Goal: Information Seeking & Learning: Learn about a topic

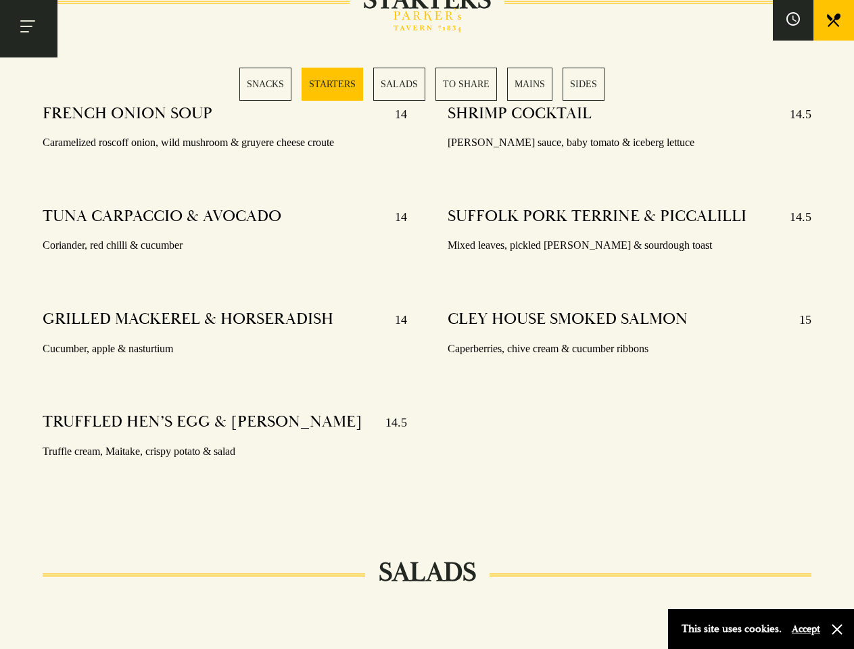
click at [428, 325] on div "SHRIMP COCKTAIL 14.5 [PERSON_NAME] sauce, baby tomato & iceberg lettuce SUFFOLK…" at bounding box center [630, 300] width 405 height 412
click at [28, 28] on button "Toggle navigation" at bounding box center [29, 29] width 58 height 58
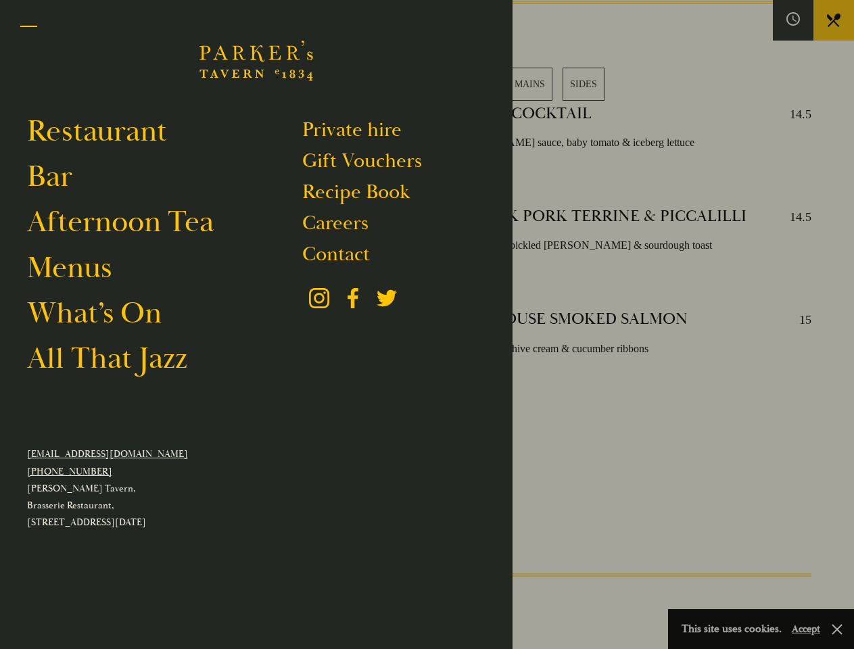
click at [794, 20] on div at bounding box center [427, 324] width 854 height 649
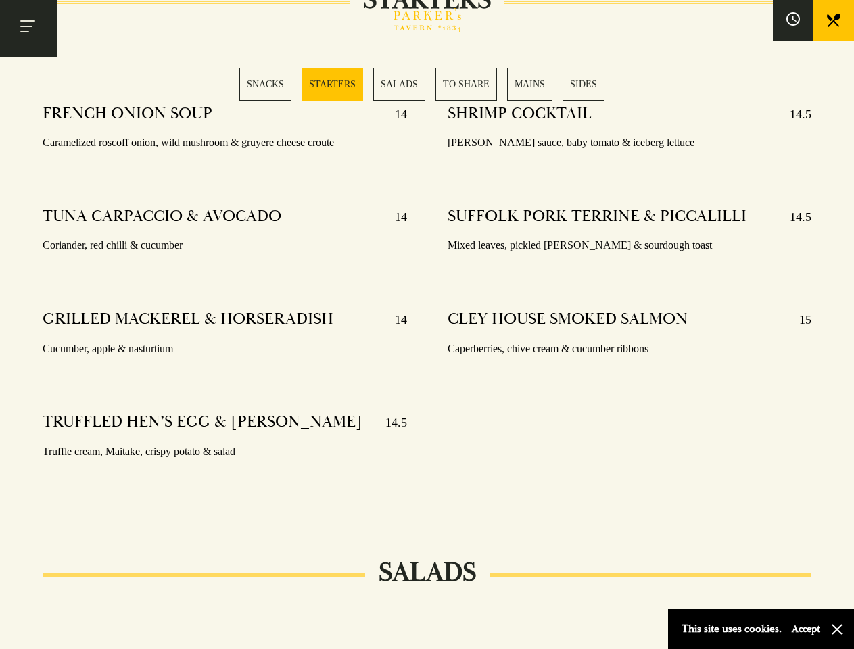
click at [428, 84] on div "SNACKS STARTERS SALADS TO SHARE MAINS SIDES" at bounding box center [426, 84] width 375 height 33
click at [806, 629] on button "Accept" at bounding box center [806, 629] width 28 height 13
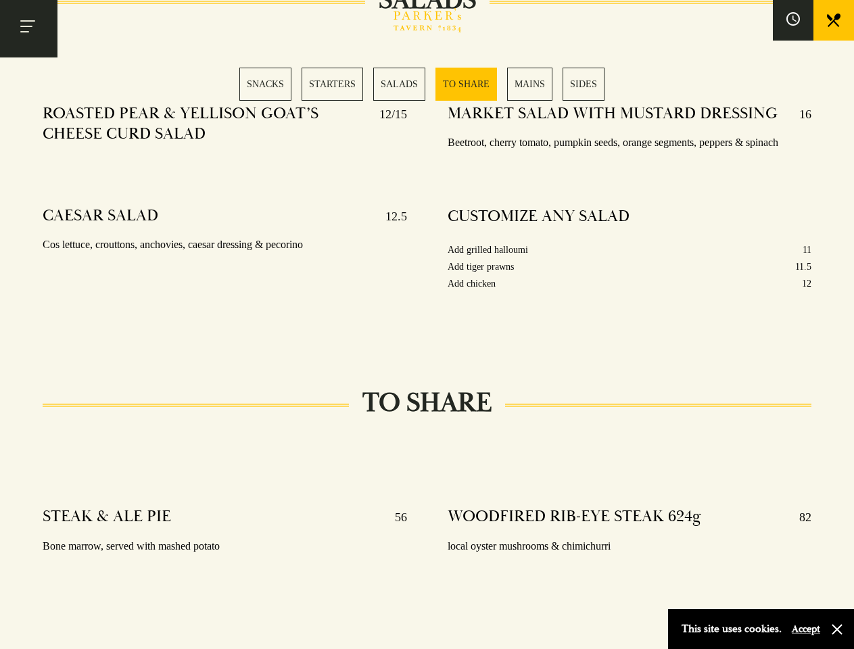
click at [428, 325] on div "MARKET SALAD WITH MUSTARD DRESSING 16 Beetroot, cherry tomato, pumpkin seeds, o…" at bounding box center [630, 215] width 405 height 243
click at [28, 28] on button "Toggle navigation" at bounding box center [29, 29] width 58 height 58
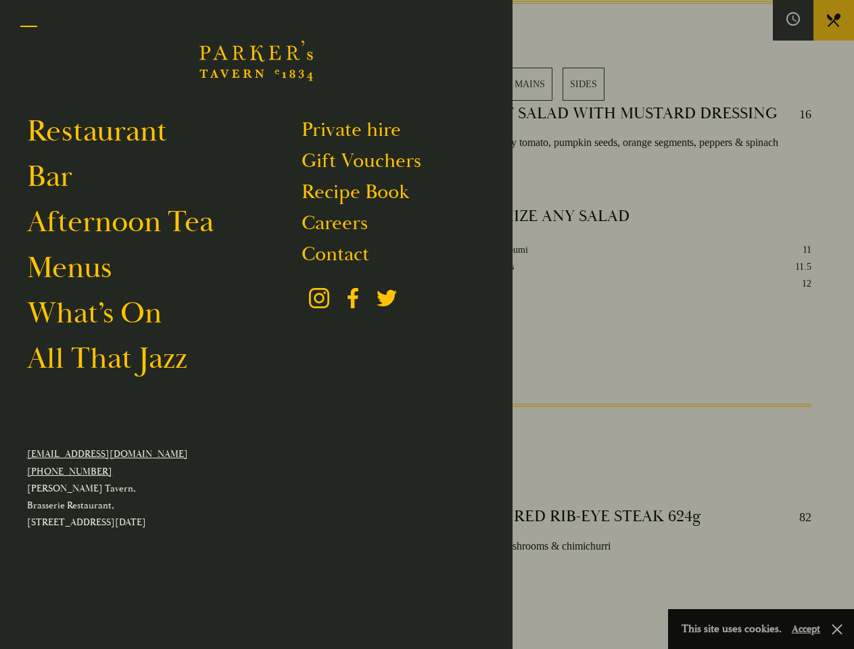
click at [794, 20] on div at bounding box center [427, 324] width 854 height 649
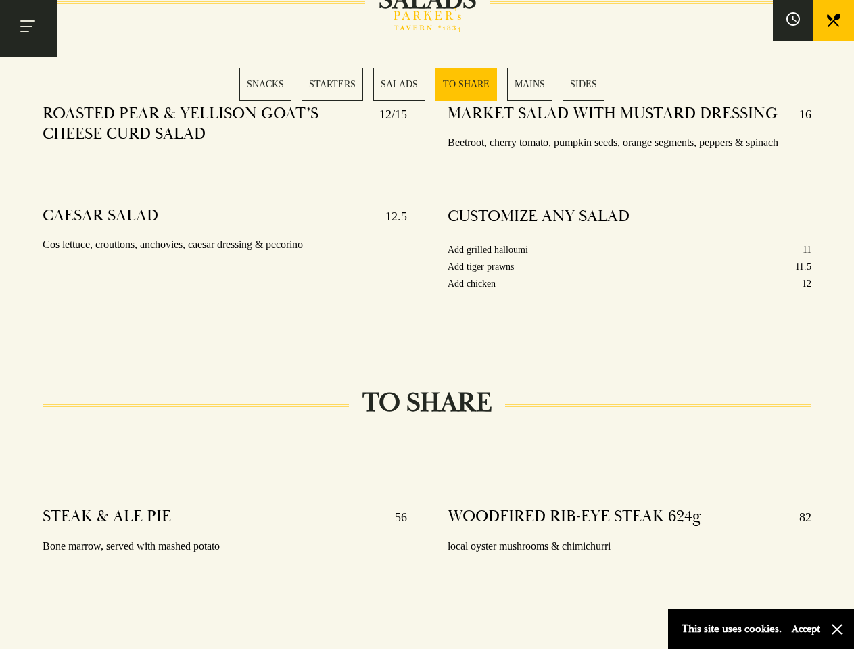
click at [428, 84] on div "SNACKS STARTERS SALADS TO SHARE MAINS SIDES" at bounding box center [426, 84] width 375 height 33
click at [806, 629] on button "Accept" at bounding box center [806, 629] width 28 height 13
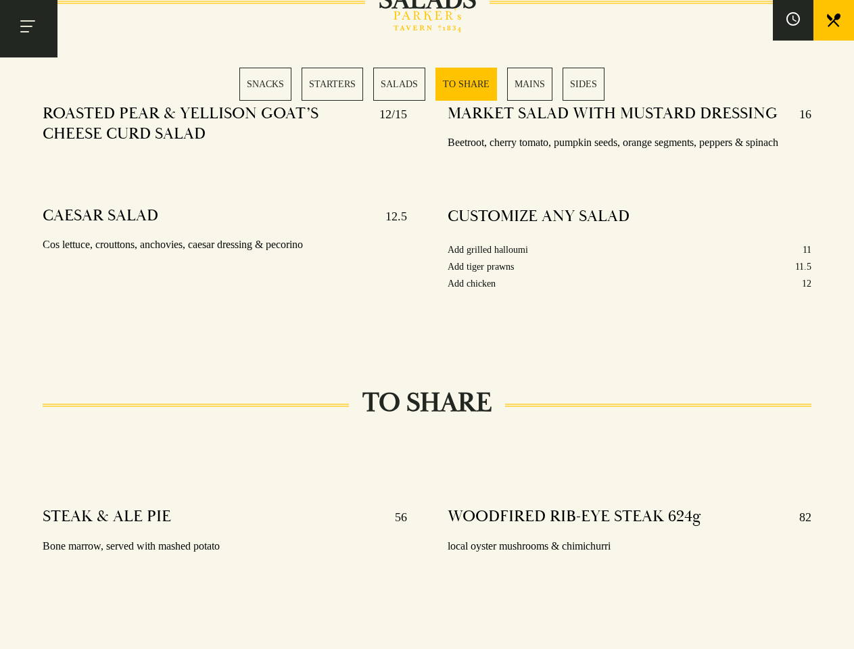
click at [837, 630] on section "SNACKS SELECTION OF OLIVES 5 Manzanilla, kalamata & bella di cerignola 48 HOUR …" at bounding box center [427, 457] width 854 height 3272
